Goal: Use online tool/utility: Utilize a website feature to perform a specific function

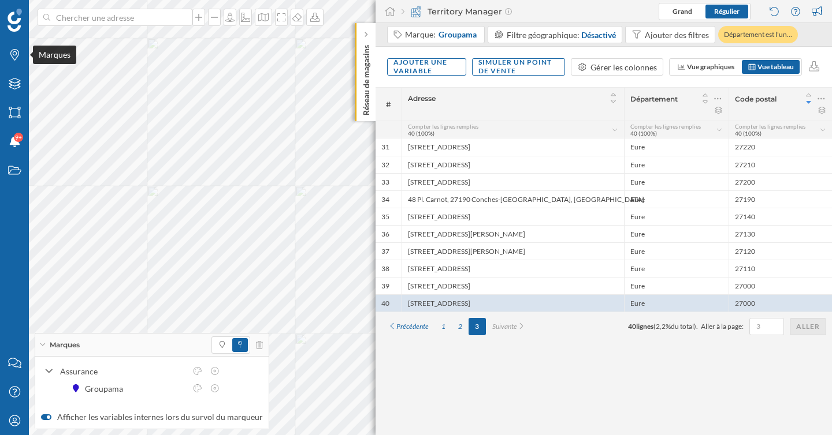
click at [16, 61] on div "Marques" at bounding box center [14, 54] width 29 height 29
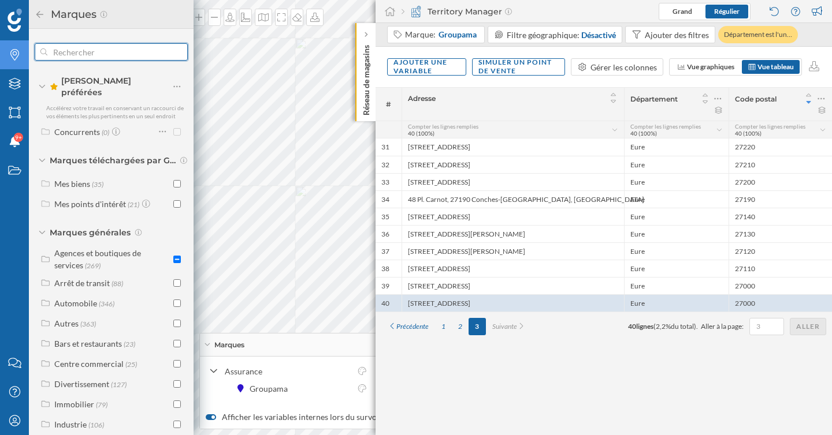
click at [69, 54] on input "text" at bounding box center [111, 51] width 128 height 23
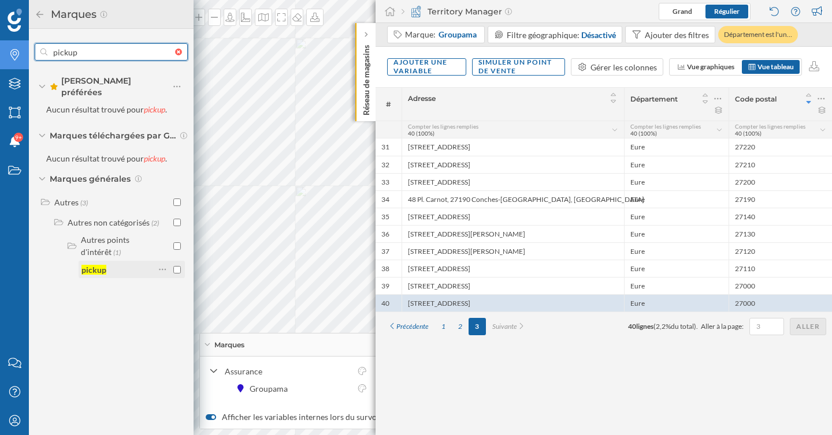
type input "pickup"
click at [176, 266] on input "checkbox" at bounding box center [177, 270] width 8 height 8
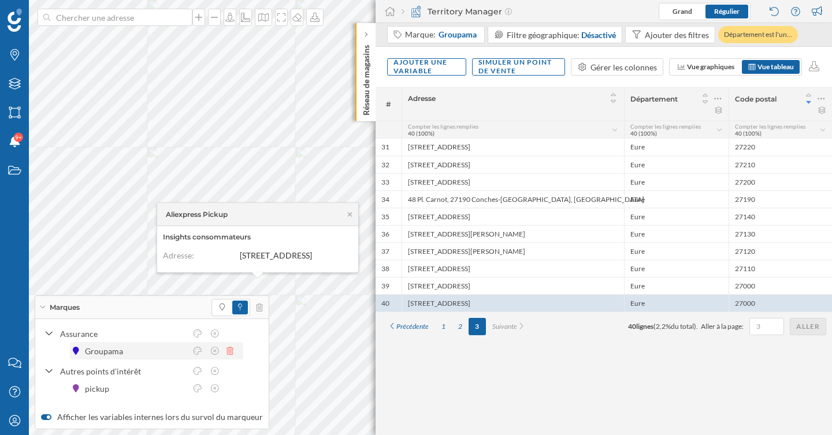
click at [229, 350] on icon at bounding box center [229, 351] width 7 height 8
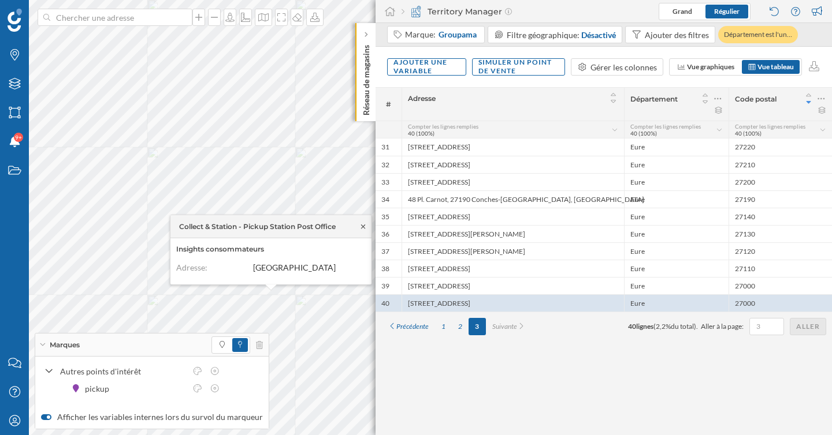
click at [360, 223] on icon at bounding box center [363, 226] width 9 height 7
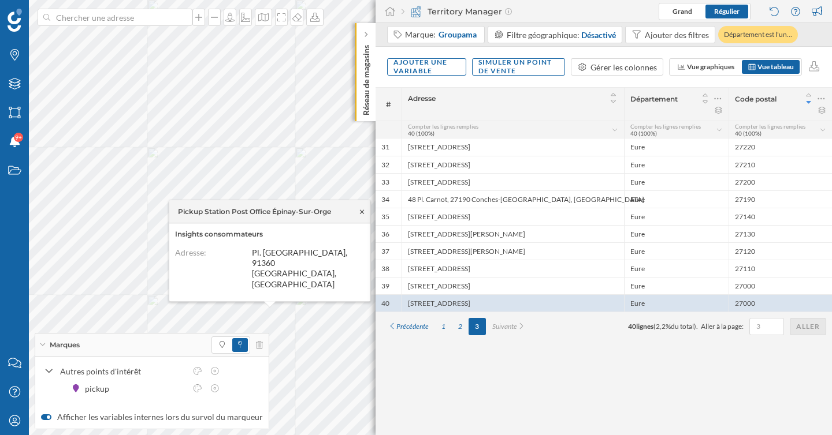
click at [360, 215] on icon at bounding box center [361, 211] width 9 height 7
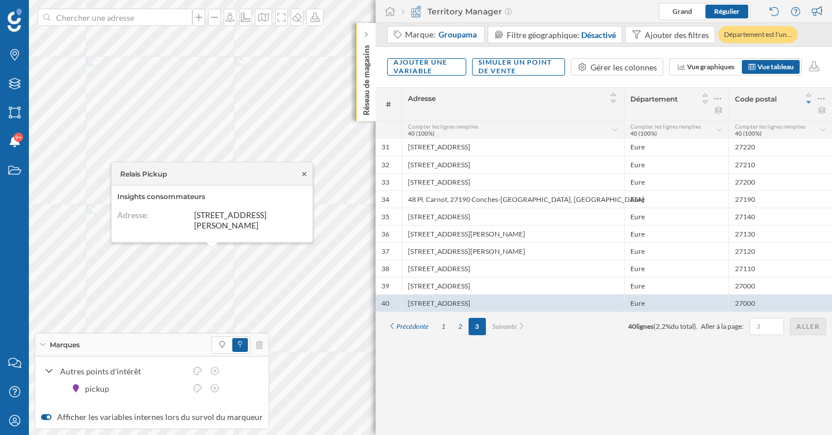
click at [304, 174] on icon at bounding box center [304, 173] width 9 height 7
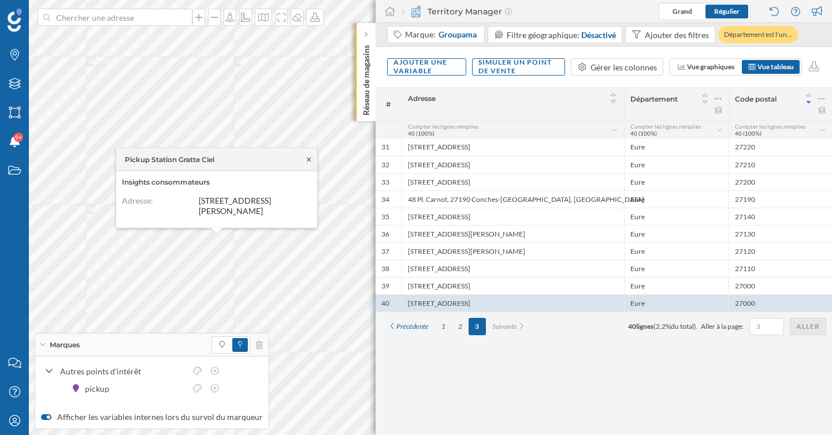
click at [305, 156] on icon at bounding box center [308, 159] width 9 height 7
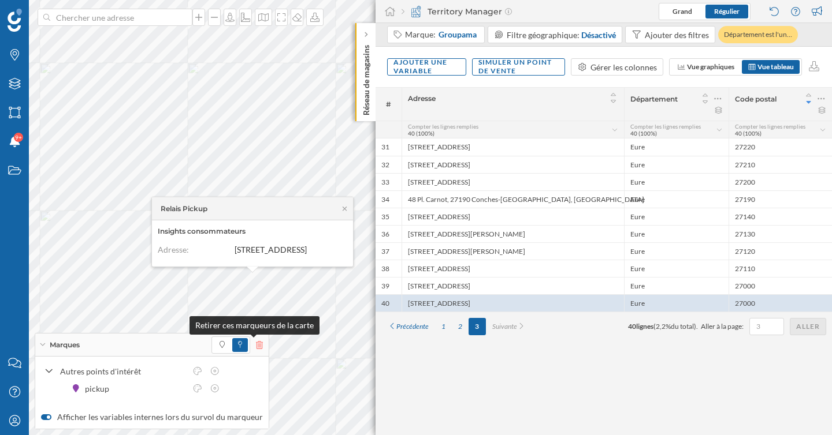
click at [256, 345] on icon at bounding box center [259, 345] width 7 height 8
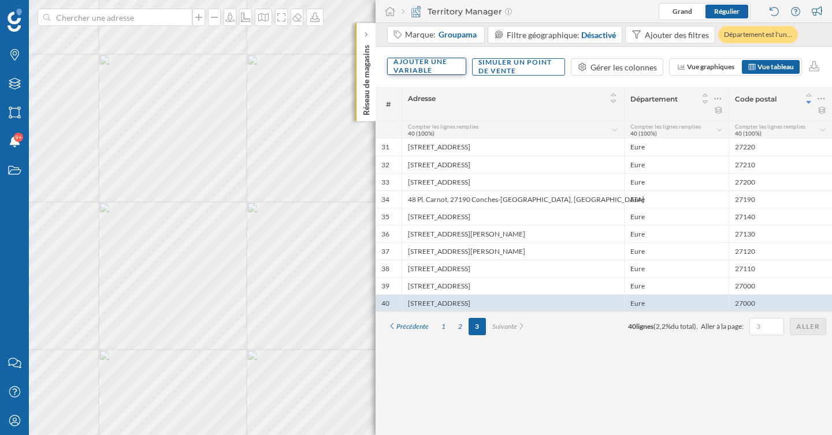
click at [440, 70] on div "Ajouter une variable" at bounding box center [426, 66] width 79 height 17
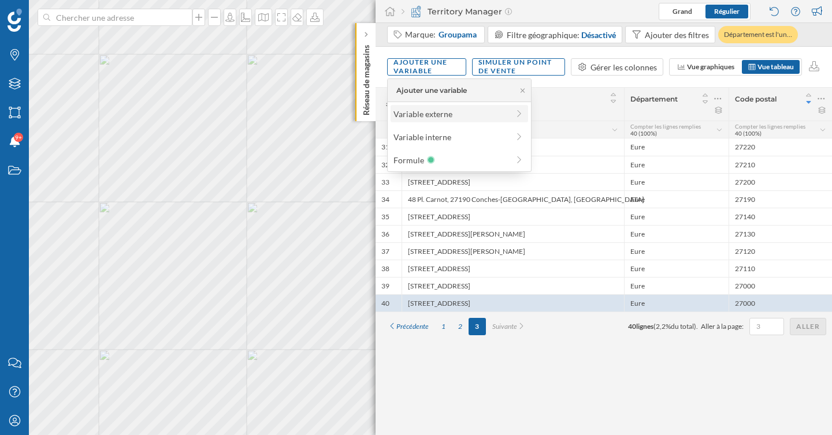
click at [443, 111] on div "Variable externe" at bounding box center [450, 114] width 115 height 12
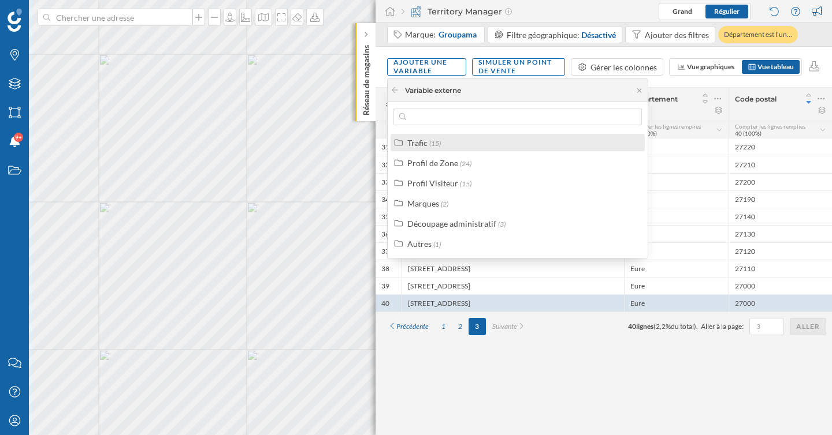
click at [464, 137] on div "Trafic (15)" at bounding box center [522, 143] width 230 height 12
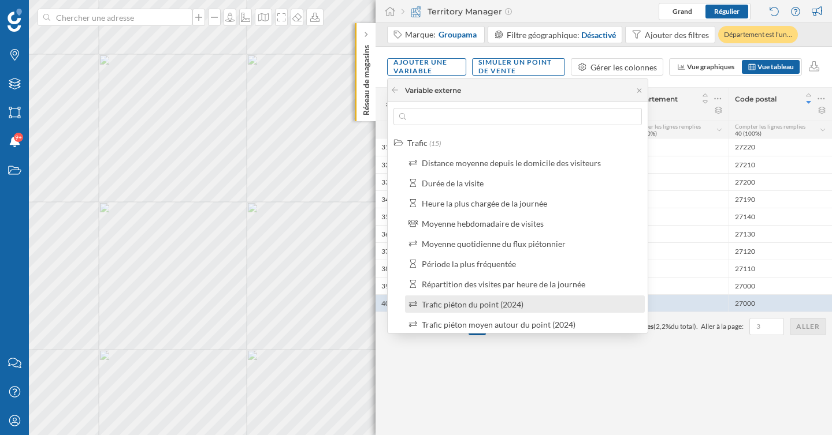
click at [490, 303] on div "Trafic piéton du point (2024)" at bounding box center [473, 305] width 102 height 10
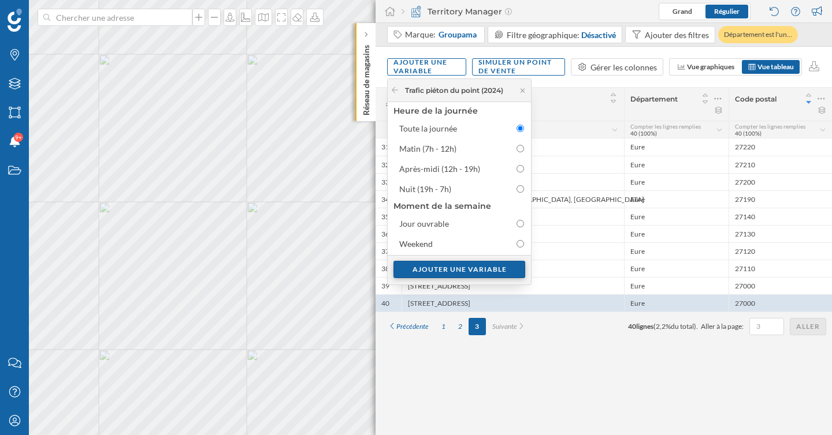
click at [479, 271] on div "Ajouter une variable" at bounding box center [459, 269] width 132 height 17
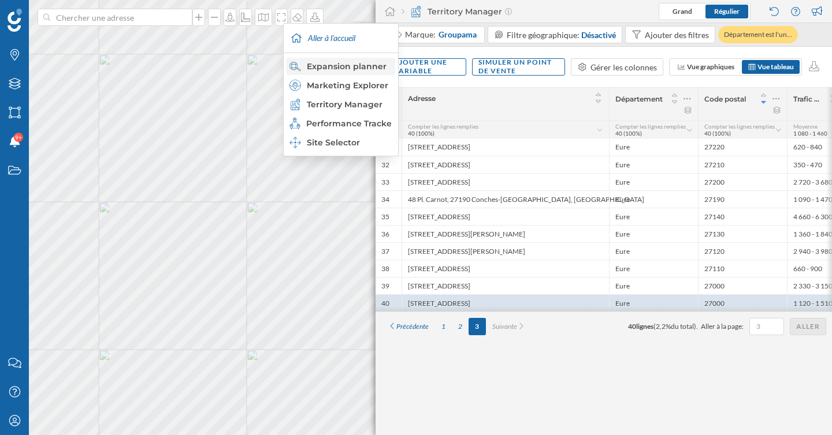
click at [357, 69] on div "Expansion planner" at bounding box center [340, 67] width 102 height 12
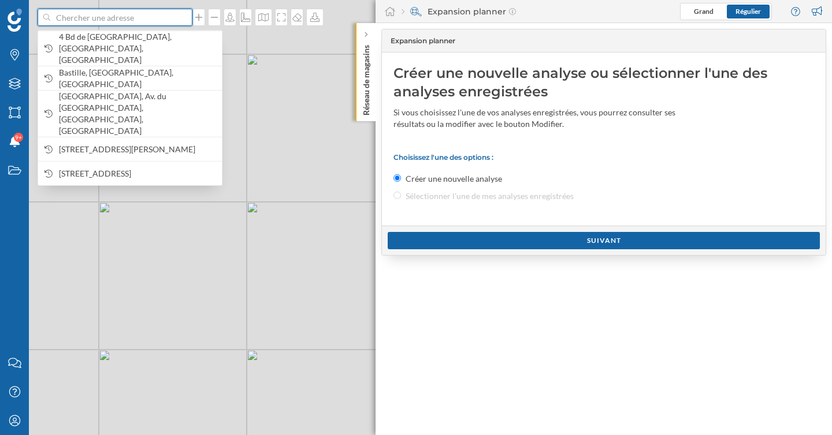
click at [155, 18] on input at bounding box center [114, 17] width 129 height 17
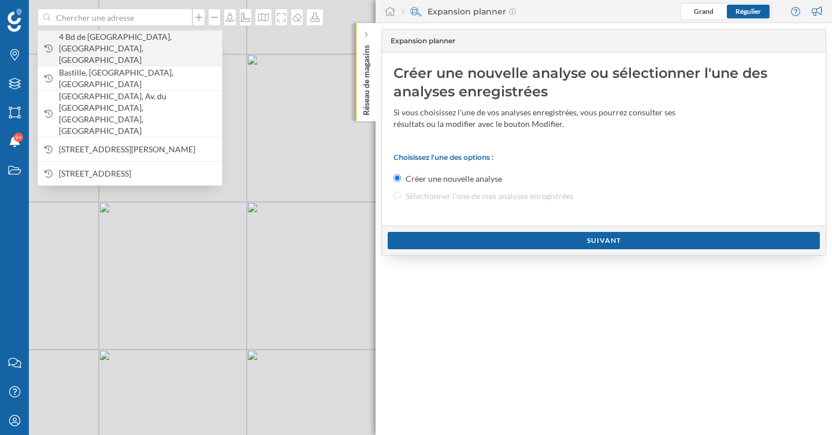
click at [127, 42] on span "4 Bd de [GEOGRAPHIC_DATA], [GEOGRAPHIC_DATA], [GEOGRAPHIC_DATA]" at bounding box center [137, 48] width 157 height 35
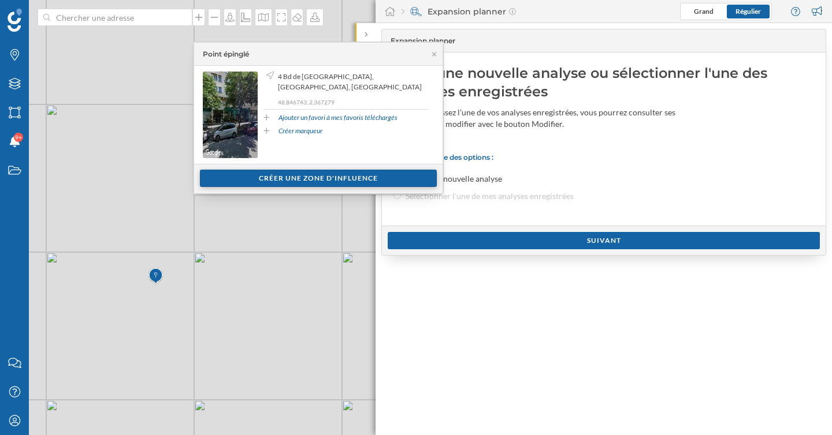
click at [258, 179] on div "Créer une zone d'influence" at bounding box center [318, 178] width 237 height 17
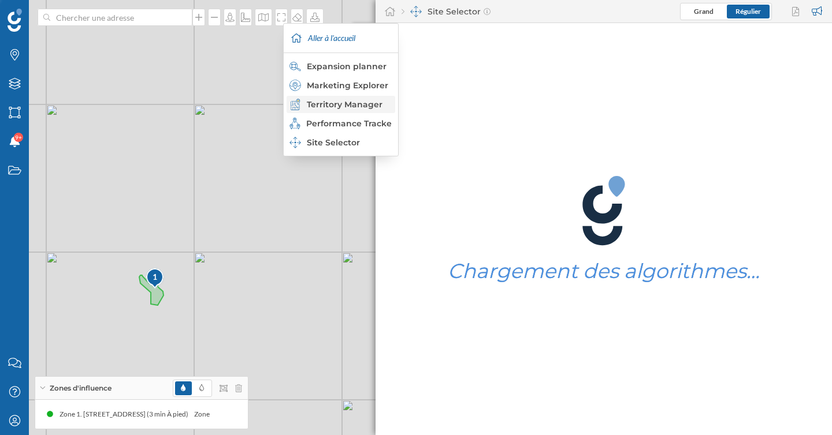
click at [359, 107] on div "Territory Manager" at bounding box center [340, 105] width 102 height 12
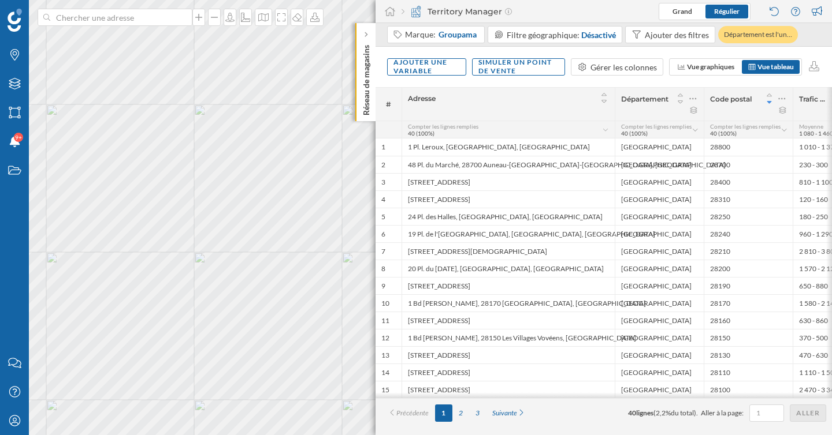
click at [519, 107] on div "Adresse" at bounding box center [507, 104] width 213 height 33
